Goal: Check status: Check status

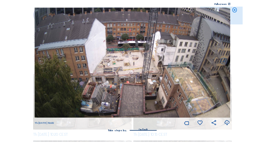
scroll to position [27, 0]
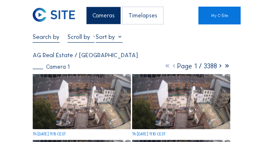
click at [58, 93] on img at bounding box center [82, 101] width 98 height 55
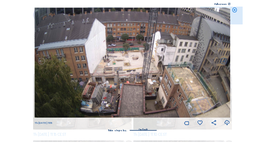
click at [234, 10] on icon at bounding box center [234, 10] width 5 height 5
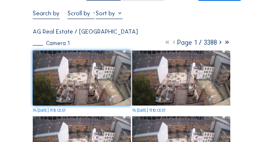
scroll to position [27, 0]
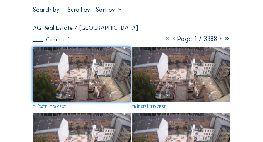
click at [82, 79] on img at bounding box center [82, 74] width 98 height 55
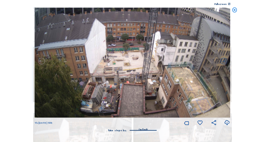
click at [234, 10] on icon at bounding box center [234, 10] width 5 height 5
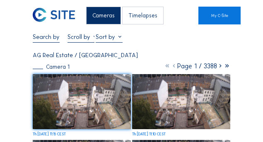
scroll to position [0, 0]
click at [49, 42] on div at bounding box center [46, 37] width 27 height 9
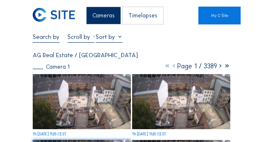
scroll to position [14, 0]
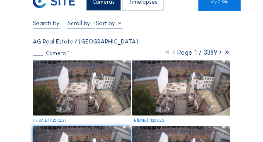
click at [48, 23] on input "text" at bounding box center [46, 22] width 27 height 7
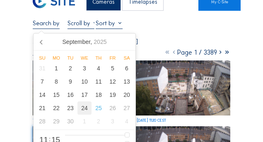
click at [86, 109] on div "24" at bounding box center [85, 108] width 14 height 13
type input "[DATE] 11:15"
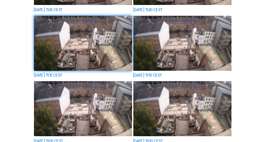
scroll to position [69, 0]
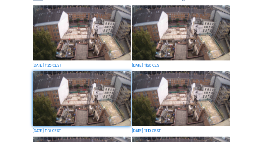
click at [65, 50] on img at bounding box center [82, 32] width 98 height 55
